Goal: Check status: Check status

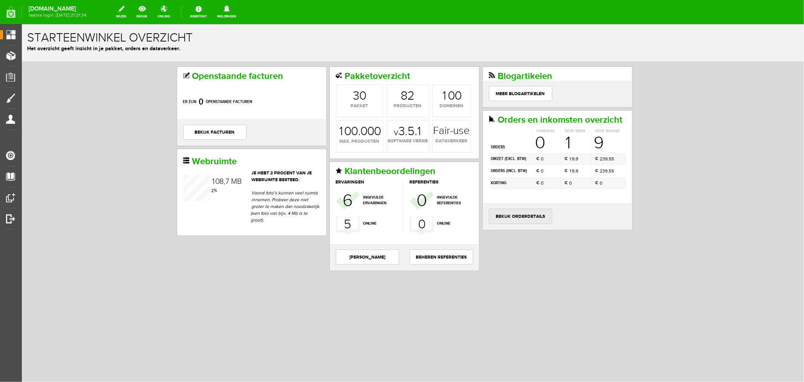
click at [530, 223] on link "bekijk orderdetails" at bounding box center [520, 215] width 63 height 15
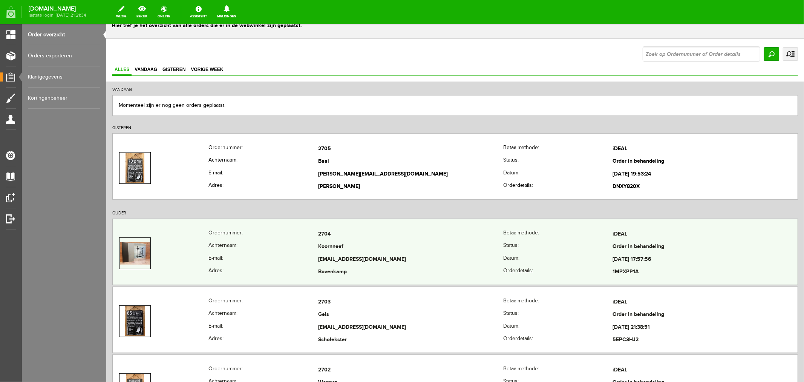
scroll to position [42, 0]
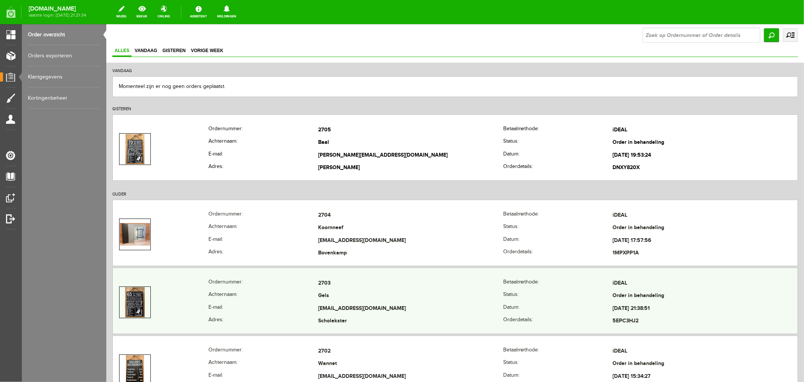
click at [332, 308] on td "[EMAIL_ADDRESS][DOMAIN_NAME]" at bounding box center [410, 308] width 185 height 13
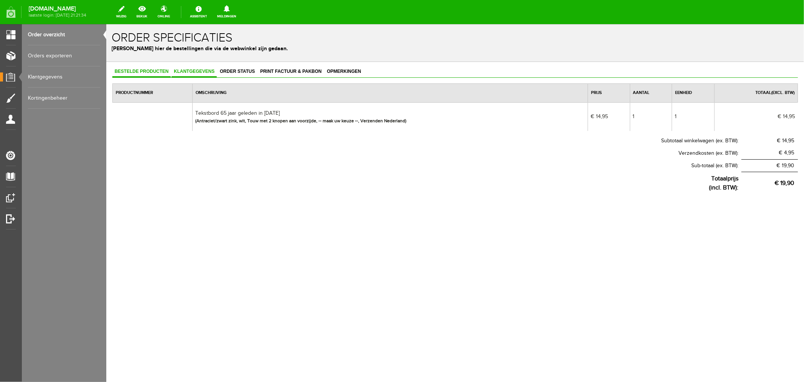
click at [198, 69] on span "Klantgegevens" at bounding box center [193, 70] width 45 height 5
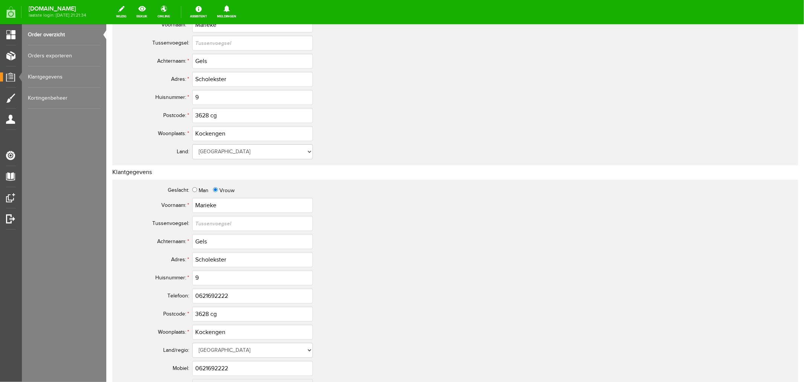
scroll to position [209, 0]
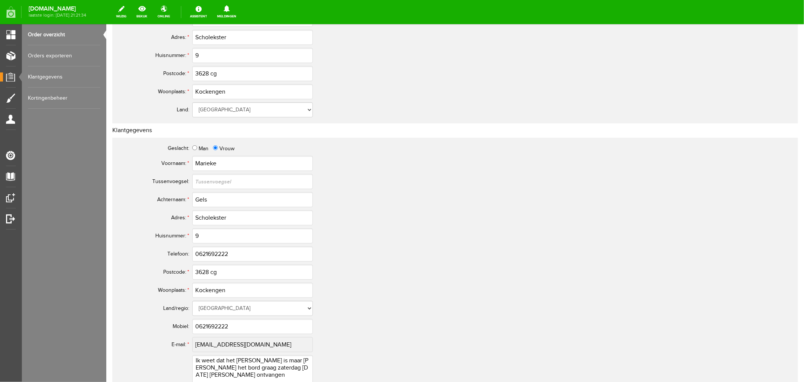
click at [42, 34] on link "Order overzicht" at bounding box center [64, 34] width 72 height 21
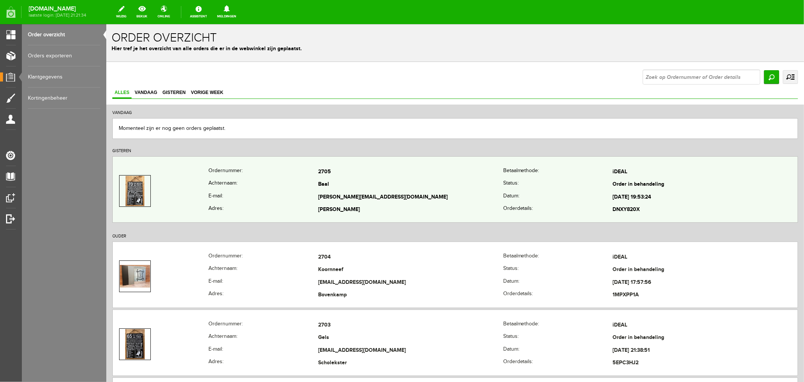
click at [337, 194] on td "[PERSON_NAME][EMAIL_ADDRESS][DOMAIN_NAME]" at bounding box center [410, 196] width 185 height 13
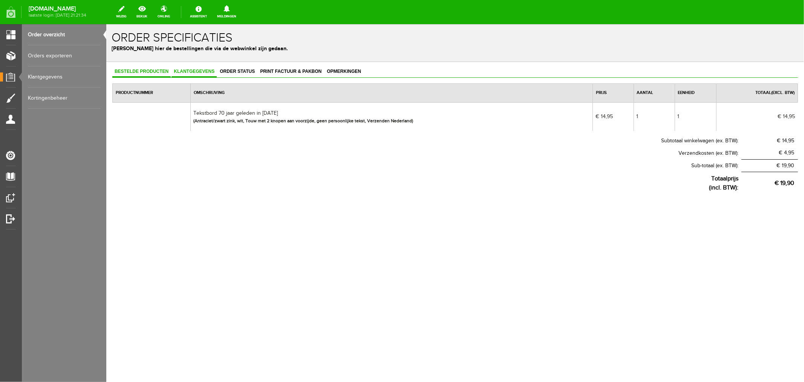
click at [187, 74] on link "Klantgegevens" at bounding box center [193, 71] width 45 height 11
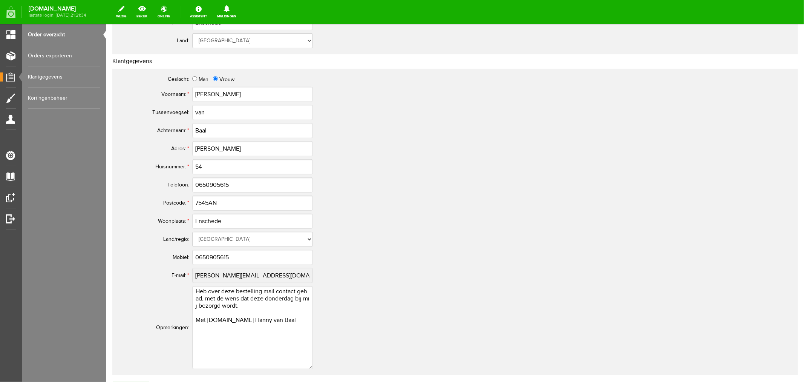
scroll to position [293, 0]
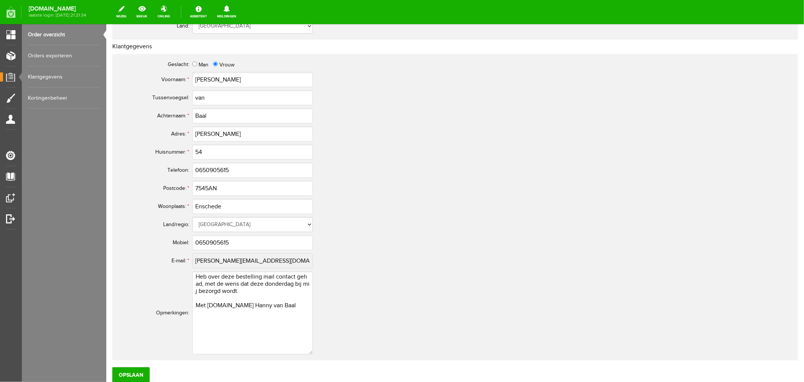
click at [48, 34] on link "Order overzicht" at bounding box center [64, 34] width 72 height 21
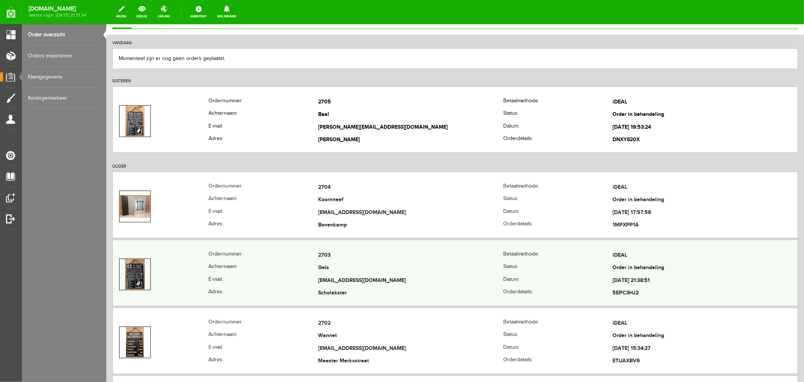
scroll to position [84, 0]
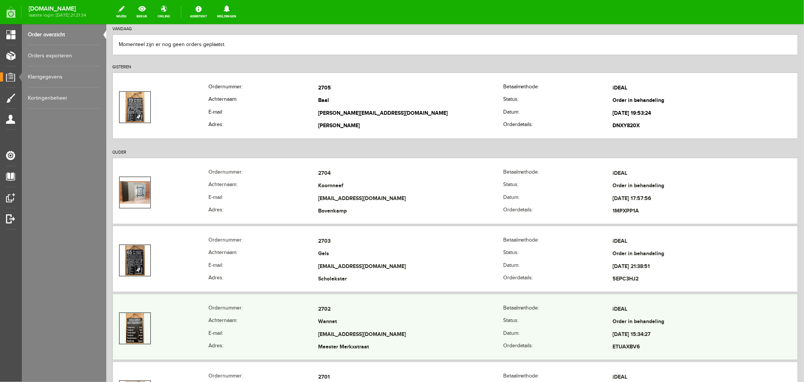
click at [327, 308] on td "2702" at bounding box center [410, 308] width 185 height 13
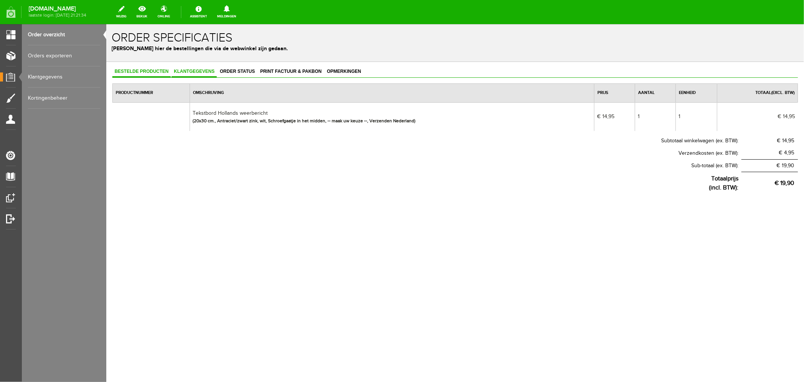
click at [208, 69] on span "Klantgegevens" at bounding box center [193, 70] width 45 height 5
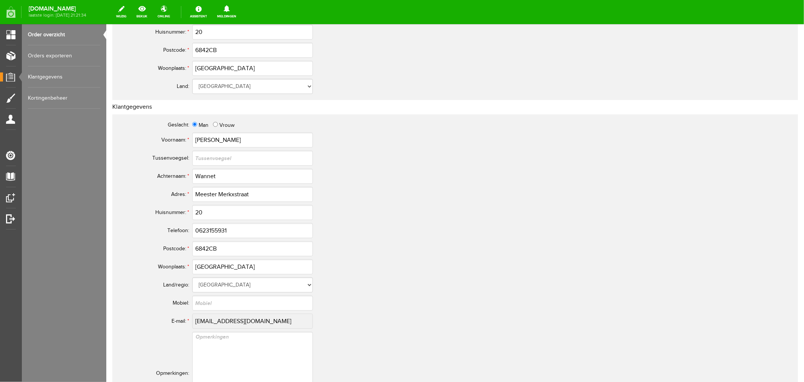
scroll to position [251, 0]
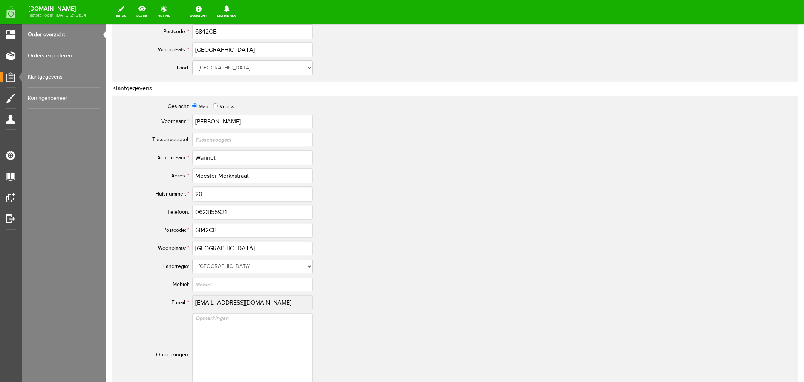
click at [40, 33] on link "Order overzicht" at bounding box center [64, 34] width 72 height 21
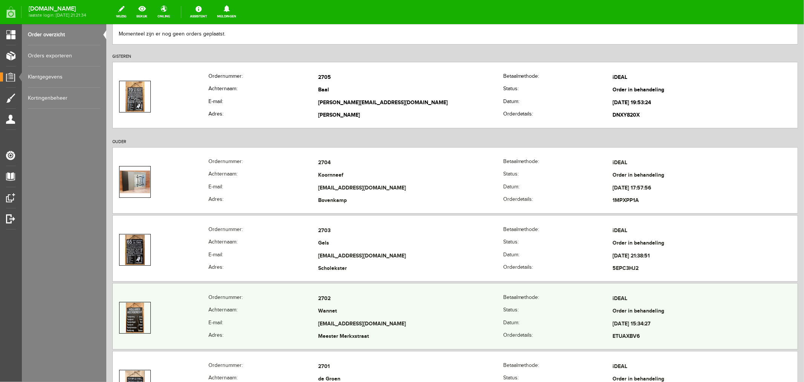
scroll to position [126, 0]
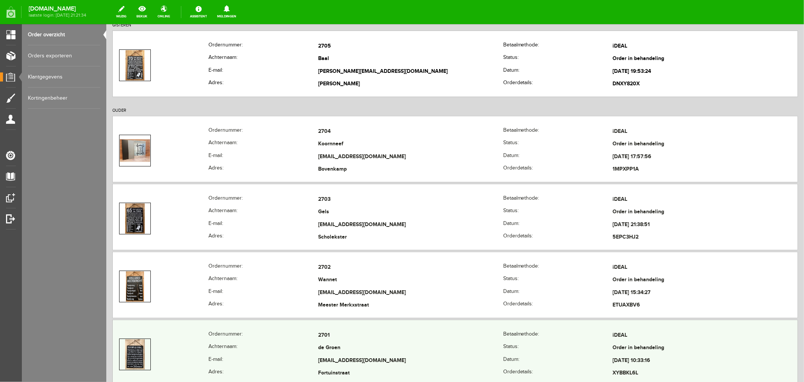
click at [322, 359] on td "[EMAIL_ADDRESS][DOMAIN_NAME]" at bounding box center [410, 360] width 185 height 13
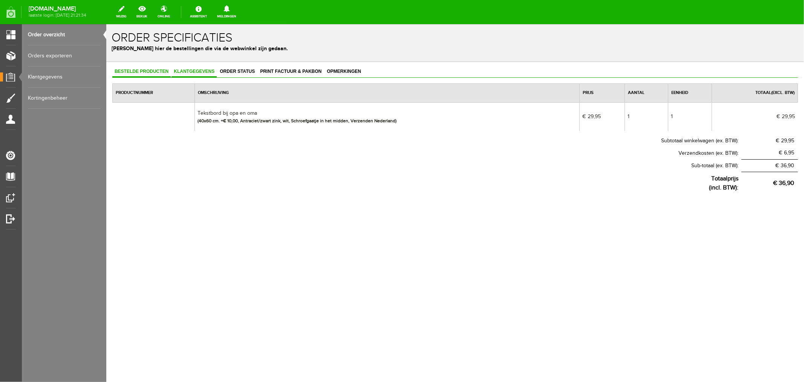
click at [201, 70] on span "Klantgegevens" at bounding box center [193, 70] width 45 height 5
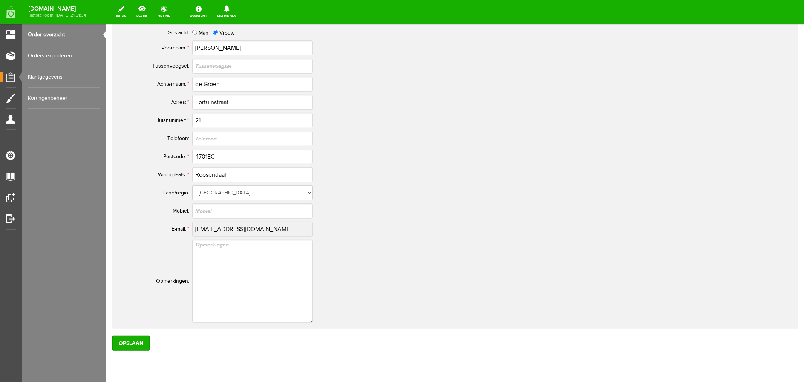
scroll to position [335, 0]
